Goal: Task Accomplishment & Management: Manage account settings

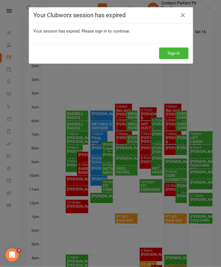
click at [177, 53] on button "Sign In" at bounding box center [173, 53] width 29 height 11
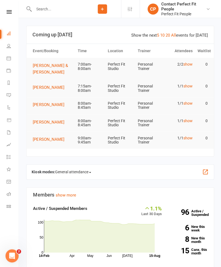
click at [43, 69] on button "[PERSON_NAME] & [PERSON_NAME]" at bounding box center [53, 68] width 40 height 13
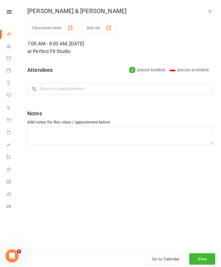
type textarea "Goblet squat booty band Reverse lunge high knee Standing bike 1 min X4 Inch wor…"
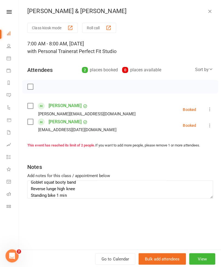
scroll to position [4, 0]
click at [28, 84] on label at bounding box center [29, 86] width 5 height 5
click at [38, 85] on button "button" at bounding box center [42, 86] width 9 height 9
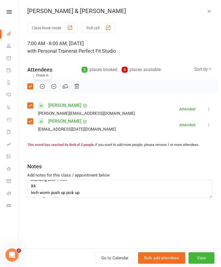
scroll to position [19, 0]
click at [208, 14] on button "button" at bounding box center [209, 11] width 7 height 7
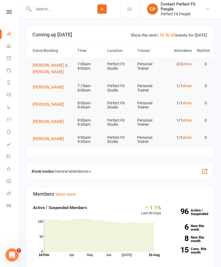
click at [8, 60] on link "Calendar" at bounding box center [13, 58] width 12 height 12
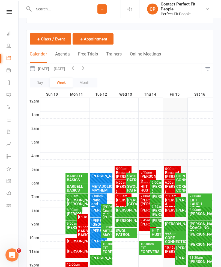
scroll to position [54, 0]
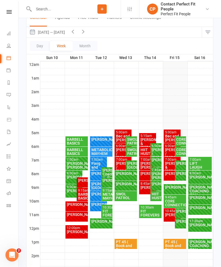
click at [212, 87] on div at bounding box center [126, 85] width 173 height 7
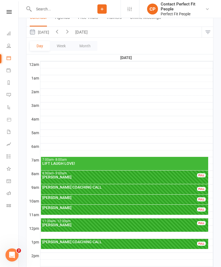
click at [9, 63] on link "Calendar" at bounding box center [13, 58] width 12 height 12
click at [59, 45] on button "Week" at bounding box center [61, 46] width 23 height 10
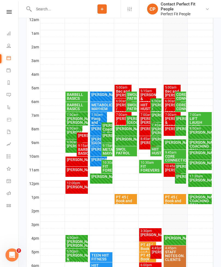
scroll to position [99, 0]
click at [171, 117] on div "[PERSON_NAME] & [PERSON_NAME]" at bounding box center [172, 122] width 15 height 11
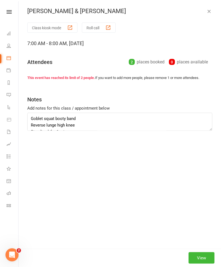
scroll to position [99, 0]
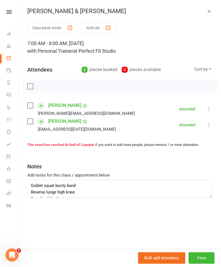
click at [208, 12] on icon "button" at bounding box center [209, 10] width 5 height 5
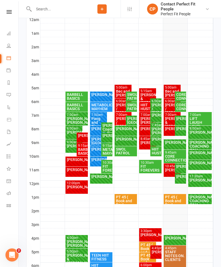
scroll to position [111, 0]
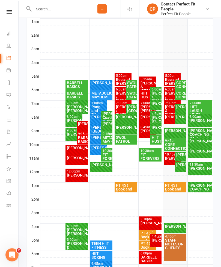
click at [170, 95] on div "[PERSON_NAME] / [PERSON_NAME]" at bounding box center [172, 97] width 15 height 11
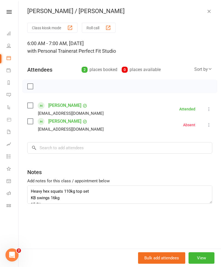
click at [213, 17] on div "Tim / Lucy Class kiosk mode Roll call 6:00 AM - 7:00 AM, Friday, August, 15, 20…" at bounding box center [120, 133] width 203 height 267
click at [212, 10] on button "button" at bounding box center [209, 11] width 7 height 7
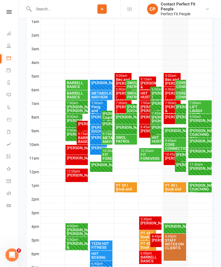
click at [169, 78] on div "Bec and [PERSON_NAME]" at bounding box center [172, 82] width 15 height 8
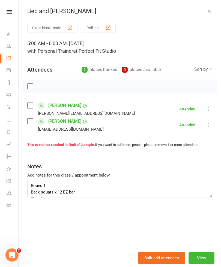
click at [210, 14] on icon "button" at bounding box center [209, 10] width 5 height 5
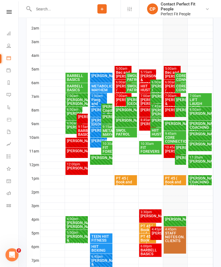
scroll to position [118, 0]
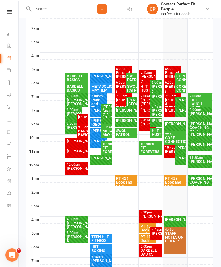
click at [169, 99] on div "[PERSON_NAME] & [PERSON_NAME]" at bounding box center [172, 103] width 15 height 11
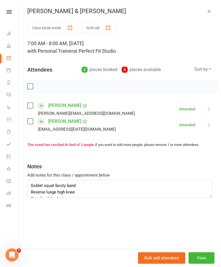
click at [210, 14] on button "button" at bounding box center [209, 11] width 7 height 7
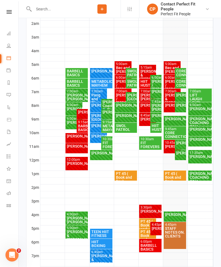
scroll to position [122, 0]
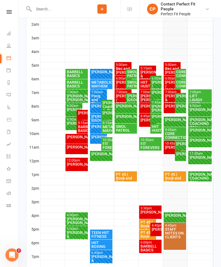
click at [166, 99] on div "[PERSON_NAME] & [PERSON_NAME]" at bounding box center [172, 99] width 15 height 11
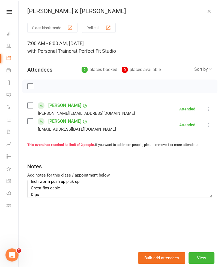
scroll to position [31, 0]
click at [180, 182] on textarea "Goblet squat booty band Reverse lunge high knee Standing bike 1 min X4 Inch wor…" at bounding box center [119, 189] width 185 height 18
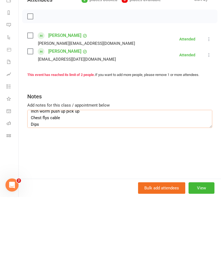
scroll to position [29, 0]
click at [167, 180] on textarea "Goblet squat booty band Reverse lunge high knee Standing bike 1 min X4 Inch wor…" at bounding box center [119, 189] width 185 height 18
click at [43, 180] on textarea "Goblet squat booty band Reverse lunge high knee Standing bike 1 min X4 Inch wor…" at bounding box center [119, 189] width 185 height 18
click at [40, 180] on textarea "Goblet squat booty band Reverse lunge high knee Standing bike 1 min X4 Inch wor…" at bounding box center [119, 189] width 185 height 18
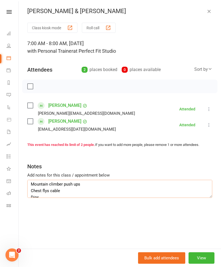
scroll to position [36, 0]
type textarea "Goblet squat booty band Reverse lunge high knee Standing bike 1 min X4 Mountain…"
click at [210, 12] on icon "button" at bounding box center [209, 10] width 5 height 5
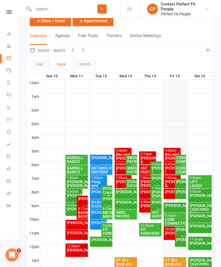
click at [181, 184] on div "[PERSON_NAME]" at bounding box center [180, 182] width 9 height 4
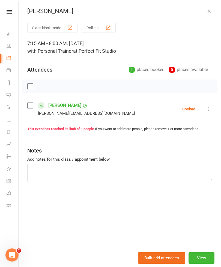
click at [209, 110] on icon at bounding box center [209, 108] width 5 height 5
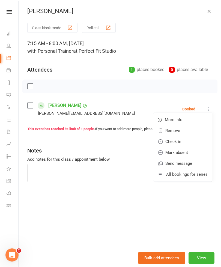
click at [173, 140] on link "Check in" at bounding box center [183, 141] width 59 height 11
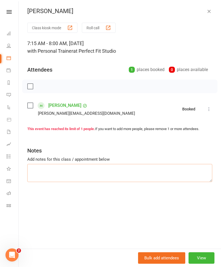
click at [38, 169] on textarea at bounding box center [119, 173] width 185 height 18
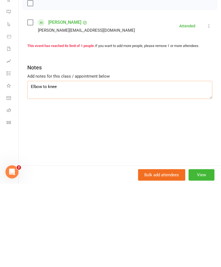
click at [50, 164] on textarea "Elbow to knee" at bounding box center [119, 173] width 185 height 18
click at [69, 164] on textarea "Elbow to op knee" at bounding box center [119, 173] width 185 height 18
click at [55, 164] on textarea "Elbow to op knee w hover Plank w alt rear leg rise Plank jacks x 20 KB hold lun…" at bounding box center [119, 173] width 185 height 18
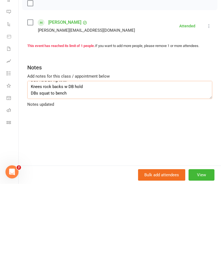
click at [81, 164] on textarea "Elbow to op knee w hover Plank w alt rear leg rise Plank jacks x 20 KB hold lun…" at bounding box center [119, 173] width 185 height 18
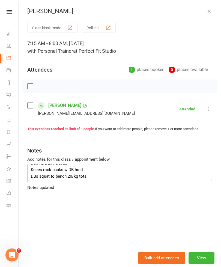
scroll to position [0, 0]
type textarea "Elbow to op knee w hover Plank w alt rear leg rise Plank jacks x 20 KB hold lun…"
click at [211, 12] on icon "button" at bounding box center [209, 10] width 5 height 5
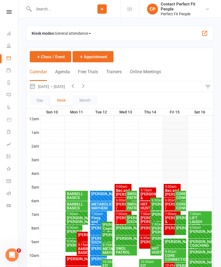
click at [179, 203] on div "CORE CONNECTION" at bounding box center [180, 206] width 9 height 8
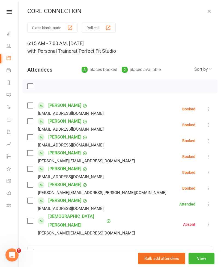
click at [210, 108] on icon at bounding box center [209, 108] width 5 height 5
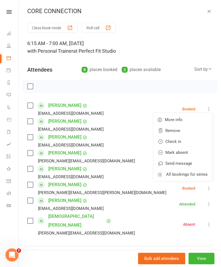
click at [178, 139] on link "Check in" at bounding box center [183, 141] width 59 height 11
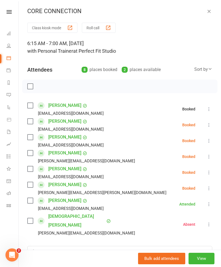
click at [211, 122] on button at bounding box center [209, 125] width 7 height 7
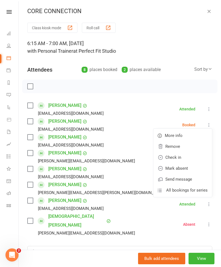
click at [173, 157] on link "Check in" at bounding box center [183, 157] width 59 height 11
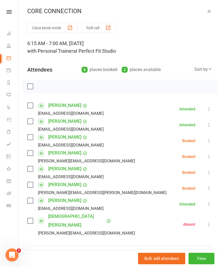
click at [212, 139] on icon at bounding box center [209, 140] width 5 height 5
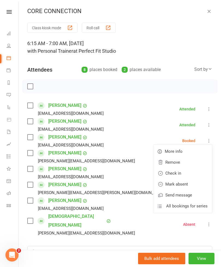
click at [175, 174] on link "Check in" at bounding box center [183, 173] width 59 height 11
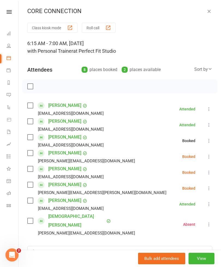
click at [212, 156] on icon at bounding box center [209, 156] width 5 height 5
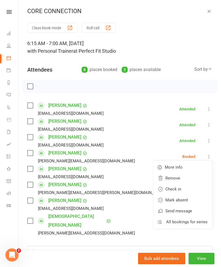
click at [175, 190] on link "Check in" at bounding box center [183, 189] width 59 height 11
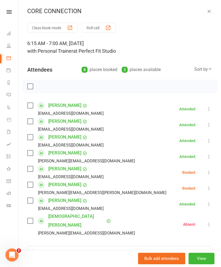
click at [211, 169] on button at bounding box center [209, 172] width 7 height 7
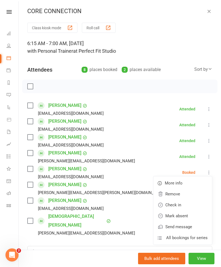
click at [175, 204] on link "Check in" at bounding box center [183, 205] width 59 height 11
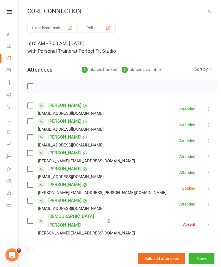
click at [208, 186] on icon at bounding box center [209, 188] width 5 height 5
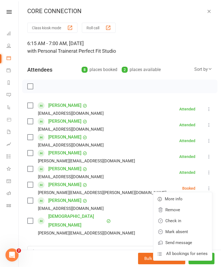
click at [176, 217] on link "Check in" at bounding box center [183, 220] width 59 height 11
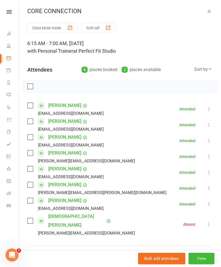
click at [211, 204] on icon at bounding box center [209, 203] width 5 height 5
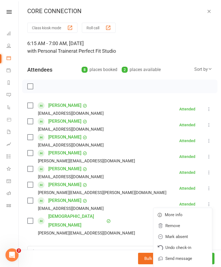
click at [208, 13] on icon "button" at bounding box center [209, 10] width 5 height 5
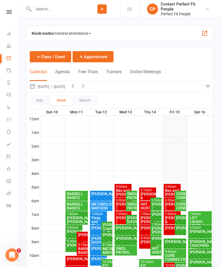
click at [182, 198] on div "CORE CONNECTION" at bounding box center [180, 196] width 9 height 8
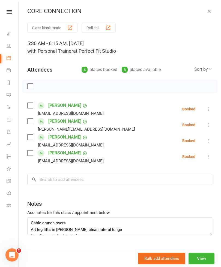
click at [212, 109] on icon at bounding box center [209, 108] width 5 height 5
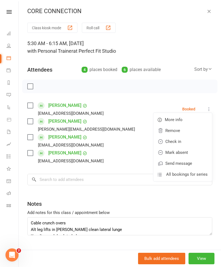
click at [172, 140] on link "Check in" at bounding box center [183, 141] width 59 height 11
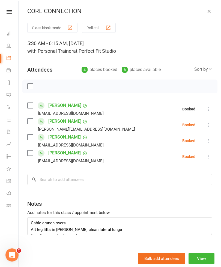
click at [212, 125] on icon at bounding box center [209, 124] width 5 height 5
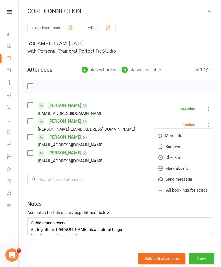
click at [210, 109] on icon at bounding box center [209, 108] width 5 height 5
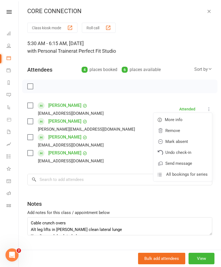
click at [176, 142] on link "Mark absent" at bounding box center [183, 141] width 59 height 11
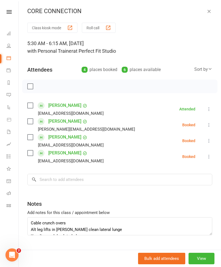
click at [210, 123] on icon at bounding box center [209, 124] width 5 height 5
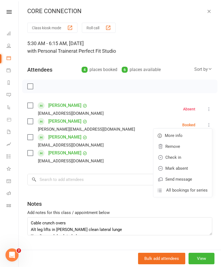
click at [177, 157] on link "Check in" at bounding box center [183, 157] width 59 height 11
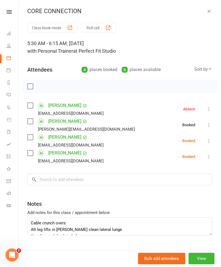
click at [209, 139] on icon at bounding box center [209, 140] width 5 height 5
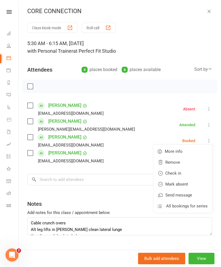
click at [176, 171] on link "Check in" at bounding box center [183, 173] width 59 height 11
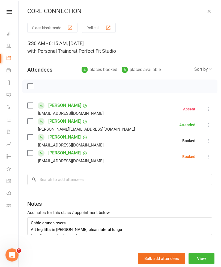
click at [210, 156] on icon at bounding box center [209, 156] width 5 height 5
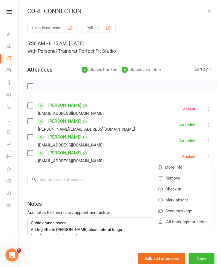
click at [174, 188] on link "Check in" at bounding box center [183, 189] width 59 height 11
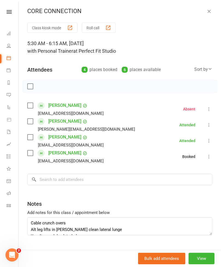
click at [212, 14] on icon "button" at bounding box center [209, 10] width 5 height 5
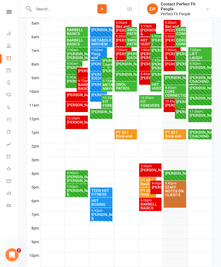
scroll to position [153, 0]
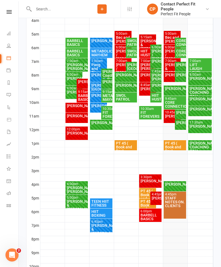
click at [173, 103] on div "CORE CONNECTION" at bounding box center [175, 105] width 20 height 8
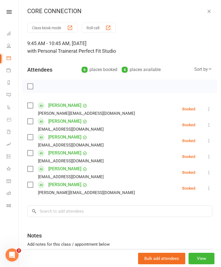
click at [208, 10] on icon "button" at bounding box center [209, 10] width 5 height 5
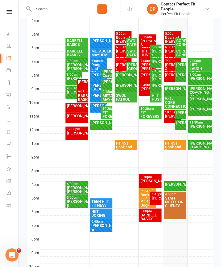
click at [200, 65] on div "LIFT LAUGH LOVE!" at bounding box center [201, 68] width 22 height 11
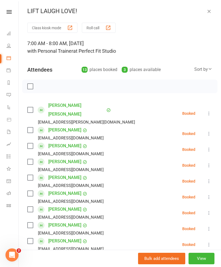
click at [210, 11] on icon "button" at bounding box center [209, 10] width 5 height 5
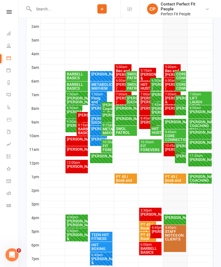
scroll to position [120, 0]
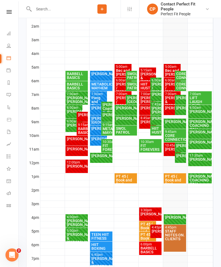
click at [156, 84] on div "[PERSON_NAME] / [PERSON_NAME]" at bounding box center [156, 87] width 9 height 11
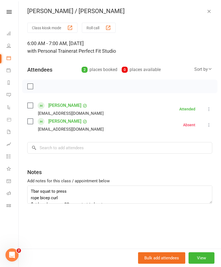
click at [210, 11] on icon "button" at bounding box center [209, 10] width 5 height 5
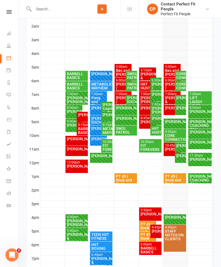
click at [157, 96] on div "[PERSON_NAME]" at bounding box center [156, 94] width 9 height 4
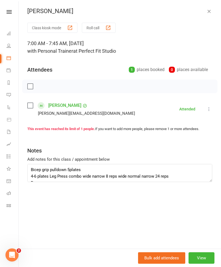
click at [206, 14] on button "button" at bounding box center [209, 11] width 7 height 7
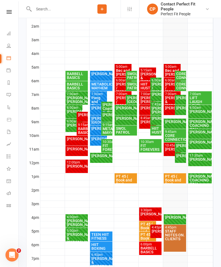
click at [159, 113] on div "[PERSON_NAME]/ [PERSON_NAME]" at bounding box center [156, 110] width 9 height 8
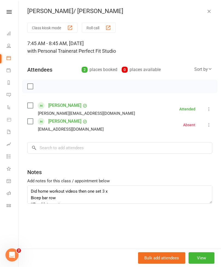
click at [212, 13] on button "button" at bounding box center [209, 11] width 7 height 7
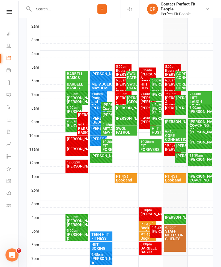
click at [154, 120] on div "[PERSON_NAME]" at bounding box center [156, 118] width 9 height 4
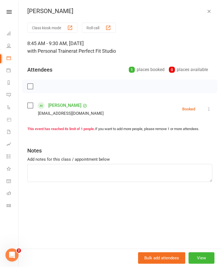
click at [209, 110] on icon at bounding box center [209, 108] width 5 height 5
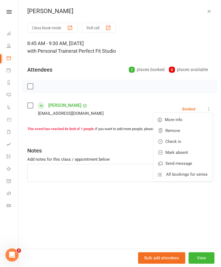
click at [172, 143] on link "Check in" at bounding box center [183, 141] width 59 height 11
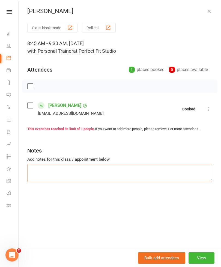
click at [35, 170] on textarea at bounding box center [119, 173] width 185 height 18
click at [109, 169] on textarea "TBar squat to press Wide bar rows DB oh hold leg drop reverse curl DB vsnap cru…" at bounding box center [119, 173] width 185 height 18
click at [30, 167] on textarea "TBar squat to press Wide bar rows DB oh hold leg drop reverse curl DB vsnap cru…" at bounding box center [119, 173] width 185 height 18
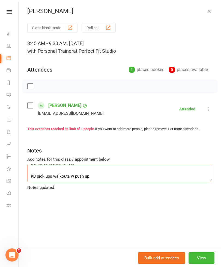
scroll to position [30, 0]
type textarea "TBar squat to press Wide bar rows DB oh hold leg drop reverse curl DB vsnap cru…"
click at [209, 14] on icon "button" at bounding box center [209, 10] width 5 height 5
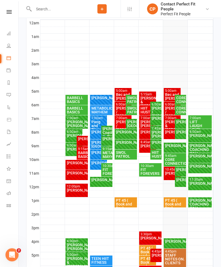
scroll to position [60, 0]
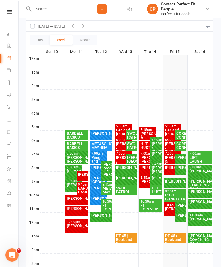
click at [181, 169] on div "[PERSON_NAME]" at bounding box center [180, 168] width 9 height 4
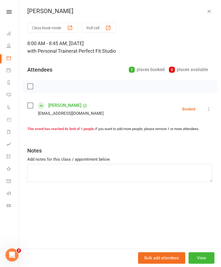
click at [211, 110] on icon at bounding box center [209, 108] width 5 height 5
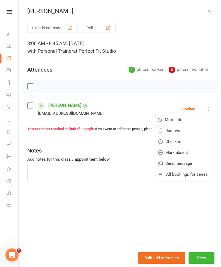
click at [170, 141] on link "Check in" at bounding box center [183, 141] width 59 height 11
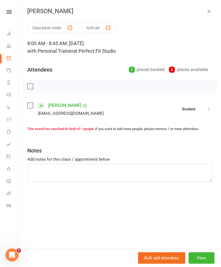
click at [210, 14] on icon "button" at bounding box center [209, 10] width 5 height 5
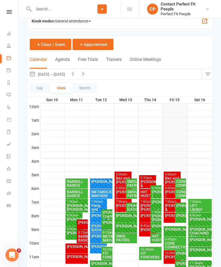
scroll to position [13, 0]
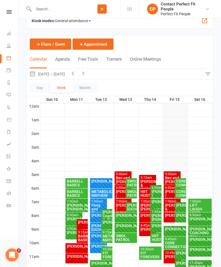
click at [180, 217] on div "[PERSON_NAME]" at bounding box center [180, 215] width 9 height 4
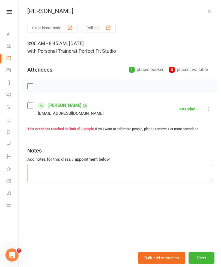
click at [34, 166] on textarea at bounding box center [119, 173] width 185 height 18
type textarea "TRX. Squats Long handle rows Bench push ups"
